Goal: Task Accomplishment & Management: Manage account settings

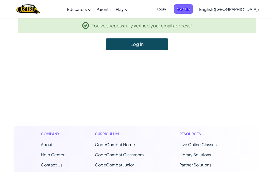
click at [147, 45] on link "Log In" at bounding box center [137, 44] width 62 height 12
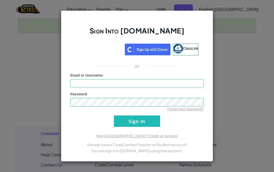
click at [111, 52] on div "Sign in with Google. Opens in new tab" at bounding box center [98, 48] width 47 height 11
click at [235, 39] on div "Sign Into [DOMAIN_NAME] ClassLink or Unknown Error Email or Username : Password…" at bounding box center [137, 86] width 274 height 172
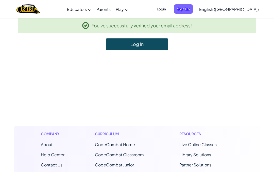
click at [153, 45] on link "Log In" at bounding box center [137, 44] width 62 height 12
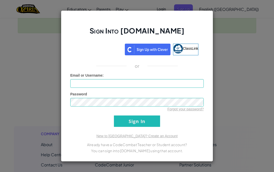
click at [233, 74] on div "Sign Into [DOMAIN_NAME] ClassLink or Unknown Error Email or Username : Password…" at bounding box center [137, 86] width 274 height 172
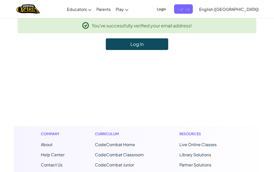
click at [157, 38] on div "You've successfully verified your email address! Log In" at bounding box center [137, 34] width 246 height 32
click at [158, 39] on link "Log In" at bounding box center [137, 44] width 62 height 12
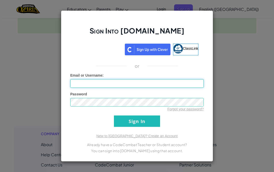
click at [157, 81] on input "Email or Username :" at bounding box center [136, 83] width 133 height 9
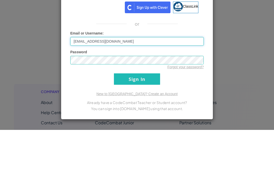
type input "[EMAIL_ADDRESS][DOMAIN_NAME]"
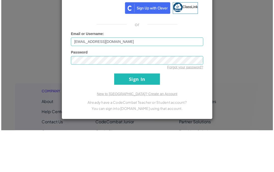
scroll to position [42, 0]
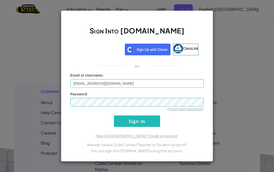
click at [142, 125] on input "Sign In" at bounding box center [137, 120] width 46 height 11
